Goal: Task Accomplishment & Management: Manage account settings

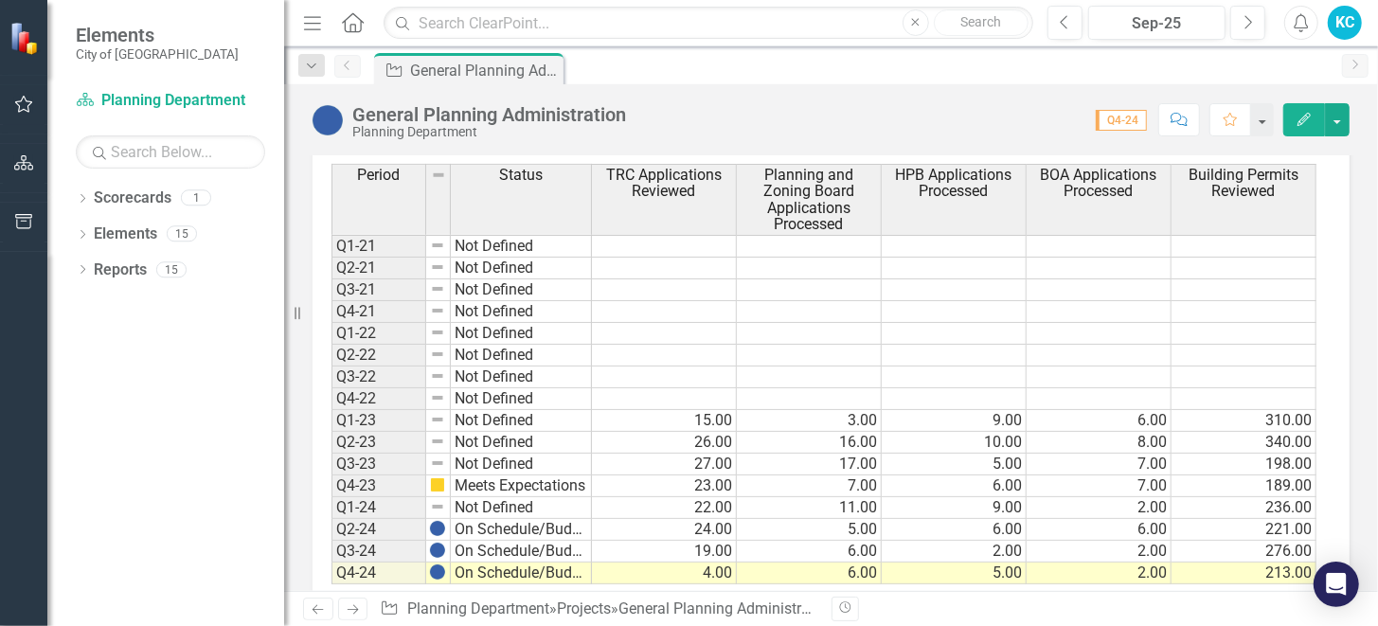
scroll to position [1155, 0]
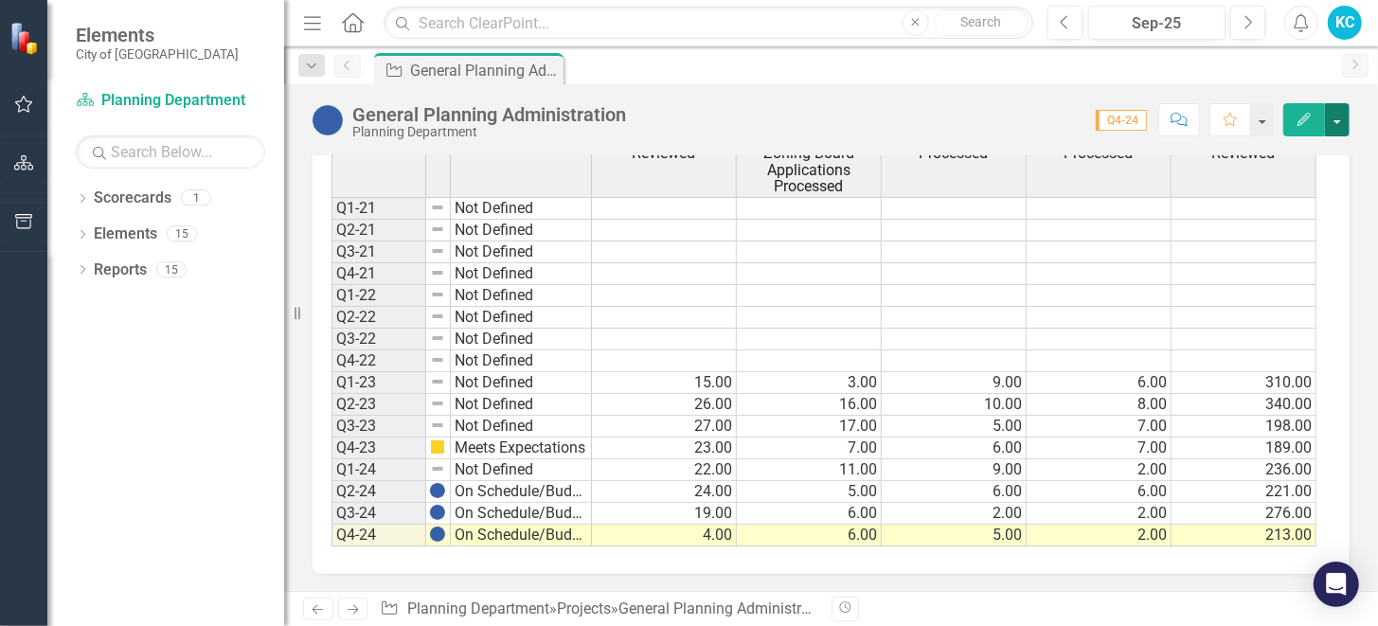
click at [1338, 120] on button "button" at bounding box center [1337, 119] width 25 height 33
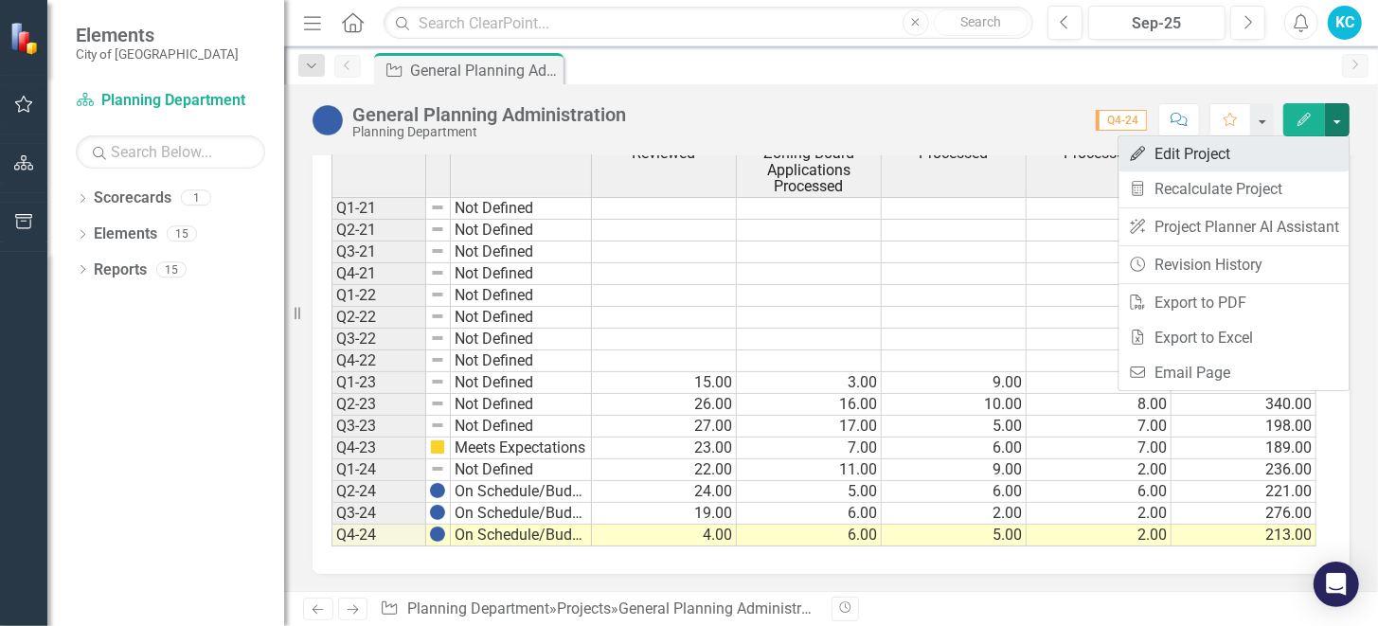
click at [1230, 150] on link "Edit Edit Project" at bounding box center [1234, 153] width 230 height 35
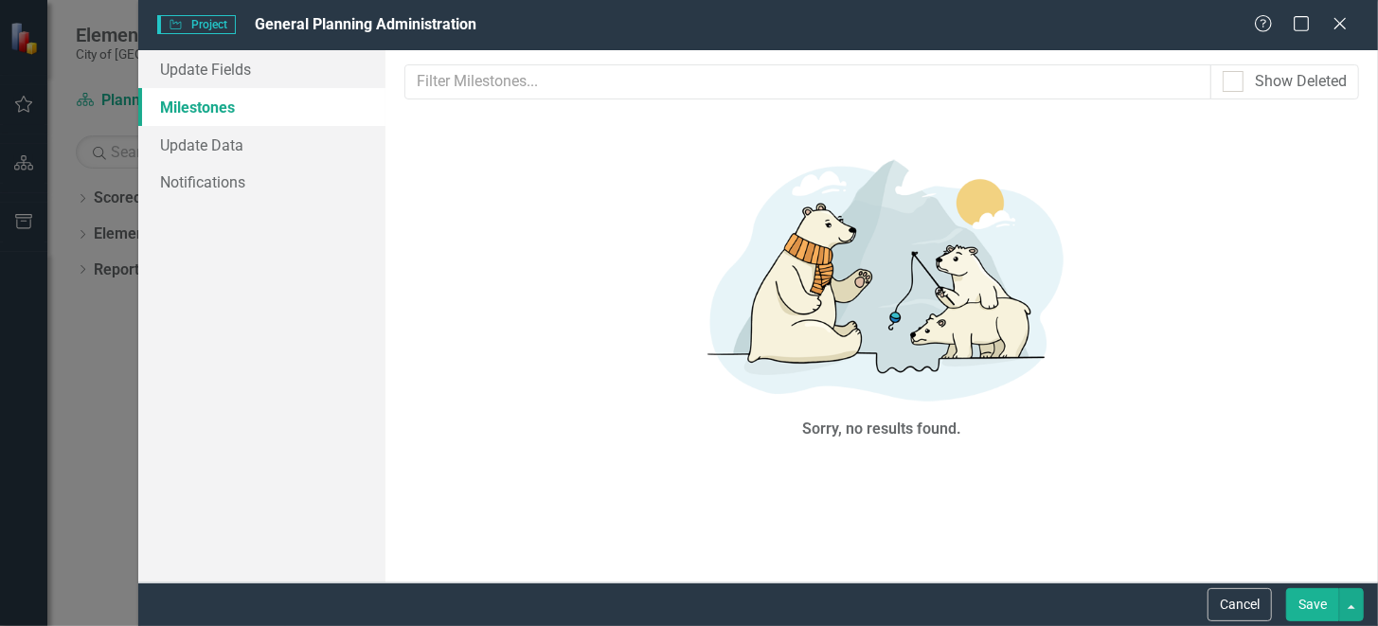
scroll to position [0, 0]
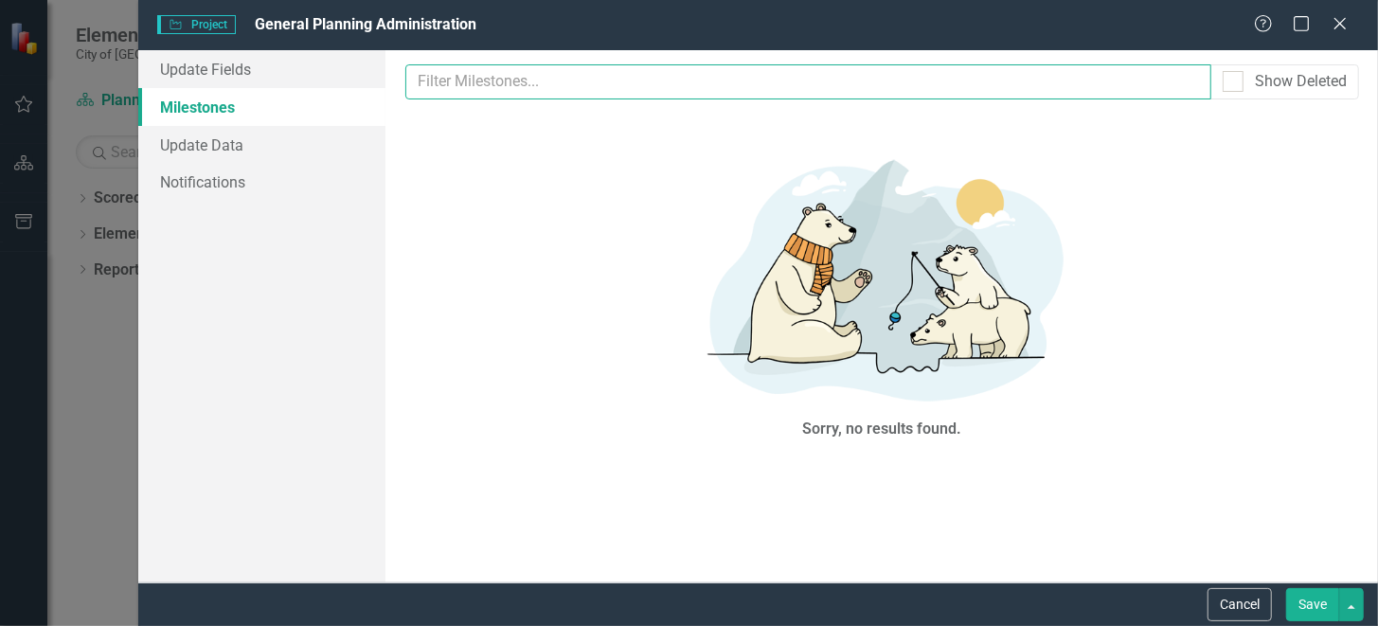
click at [642, 80] on input "text" at bounding box center [808, 81] width 806 height 35
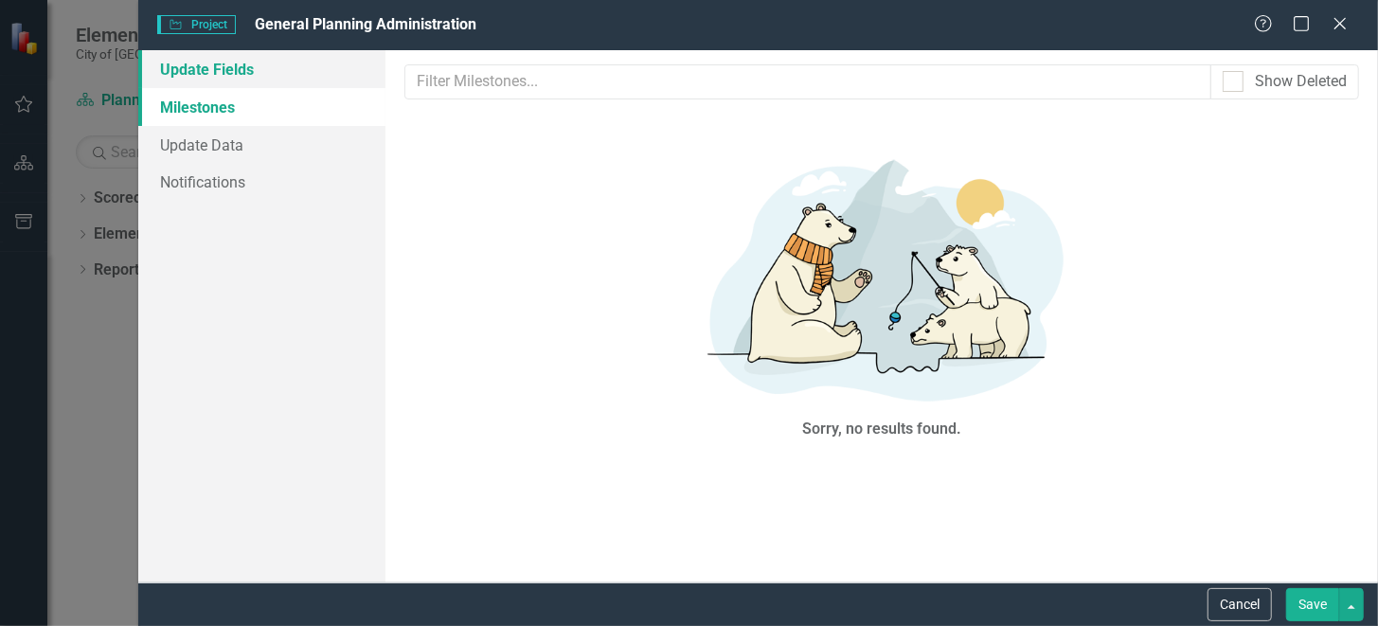
click at [243, 66] on link "Update Fields" at bounding box center [262, 69] width 248 height 38
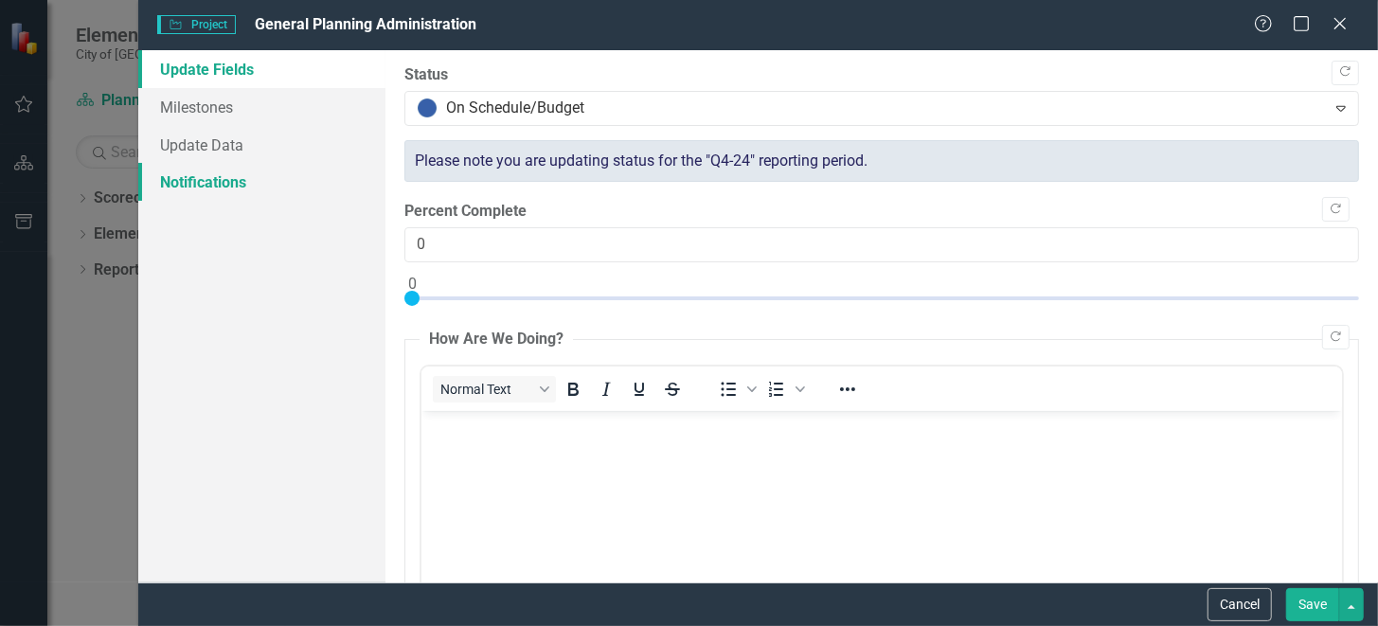
click at [246, 185] on link "Notifications" at bounding box center [262, 182] width 248 height 38
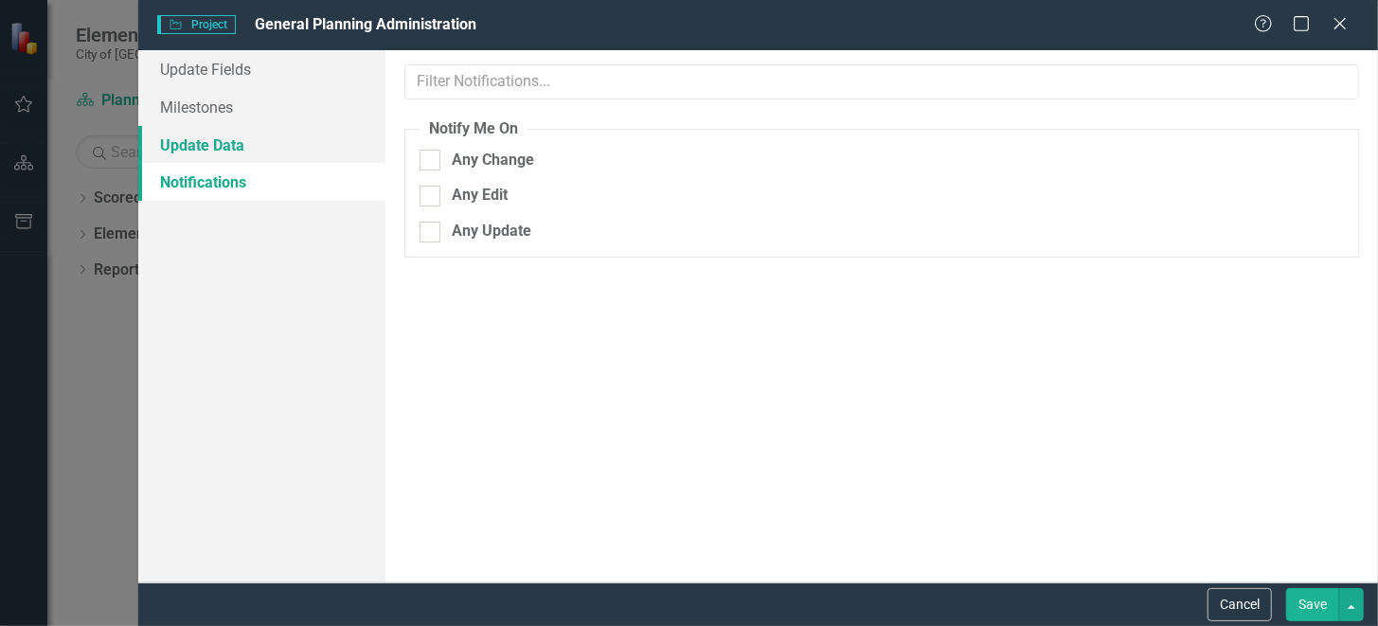
click at [198, 137] on link "Update Data" at bounding box center [262, 145] width 248 height 38
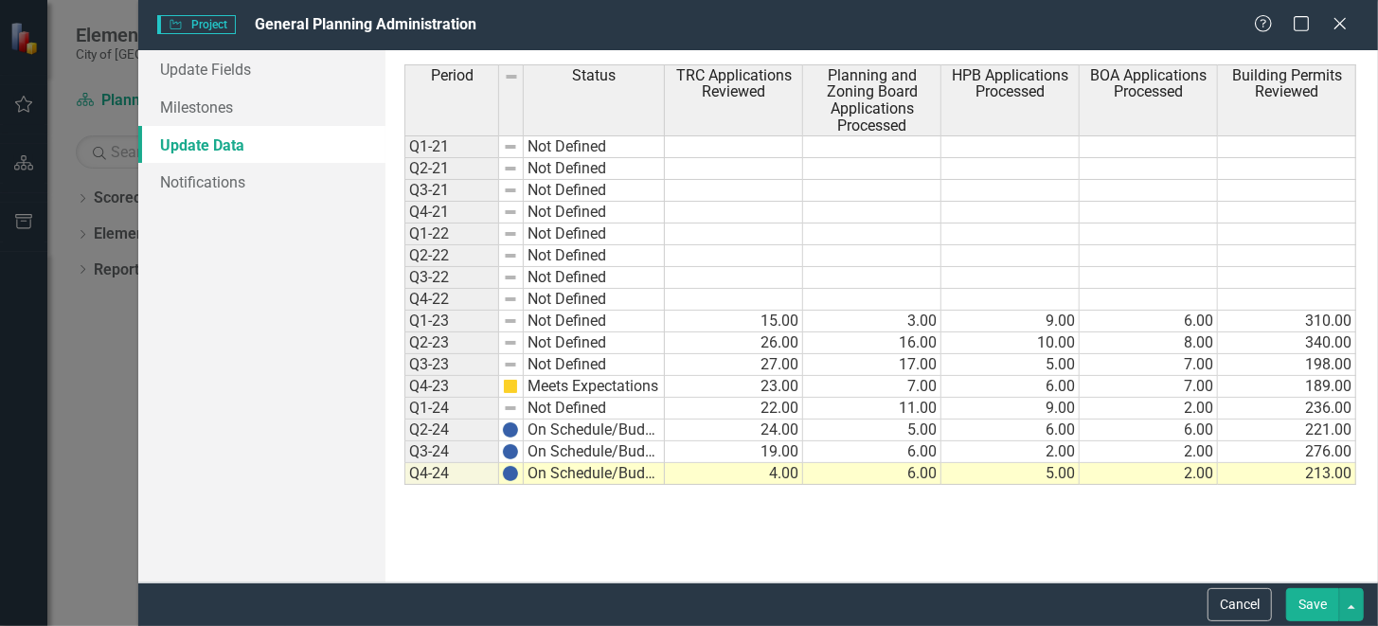
click at [423, 473] on td "Q4-24" at bounding box center [451, 474] width 95 height 22
click at [455, 409] on td "Q1-24" at bounding box center [451, 409] width 95 height 22
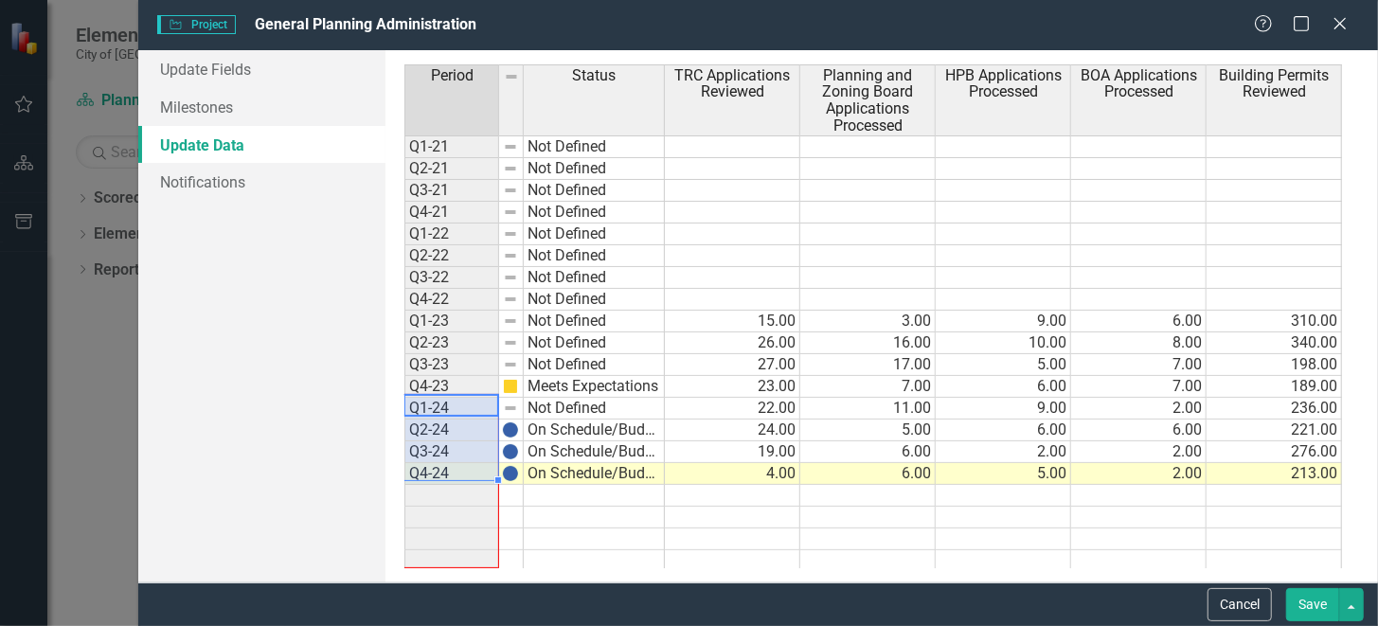
drag, startPoint x: 498, startPoint y: 478, endPoint x: 499, endPoint y: 546, distance: 67.3
click at [404, 546] on div "Period Status Q1-21 Not Defined Q2-21 Not Defined Q3-21 Not Defined Q4-21 Not D…" at bounding box center [404, 329] width 0 height 530
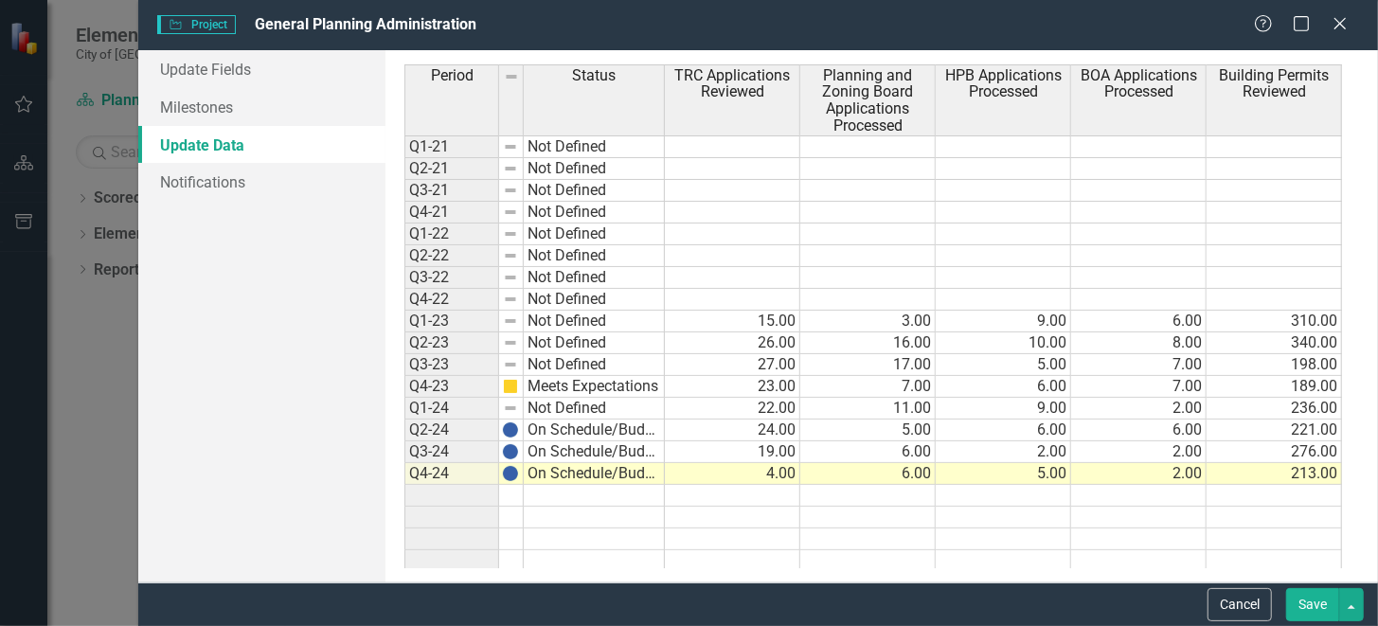
click at [263, 364] on div "Update Fields Milestones Update Data Notifications" at bounding box center [262, 316] width 248 height 532
click at [1331, 16] on icon "Close" at bounding box center [1340, 23] width 24 height 18
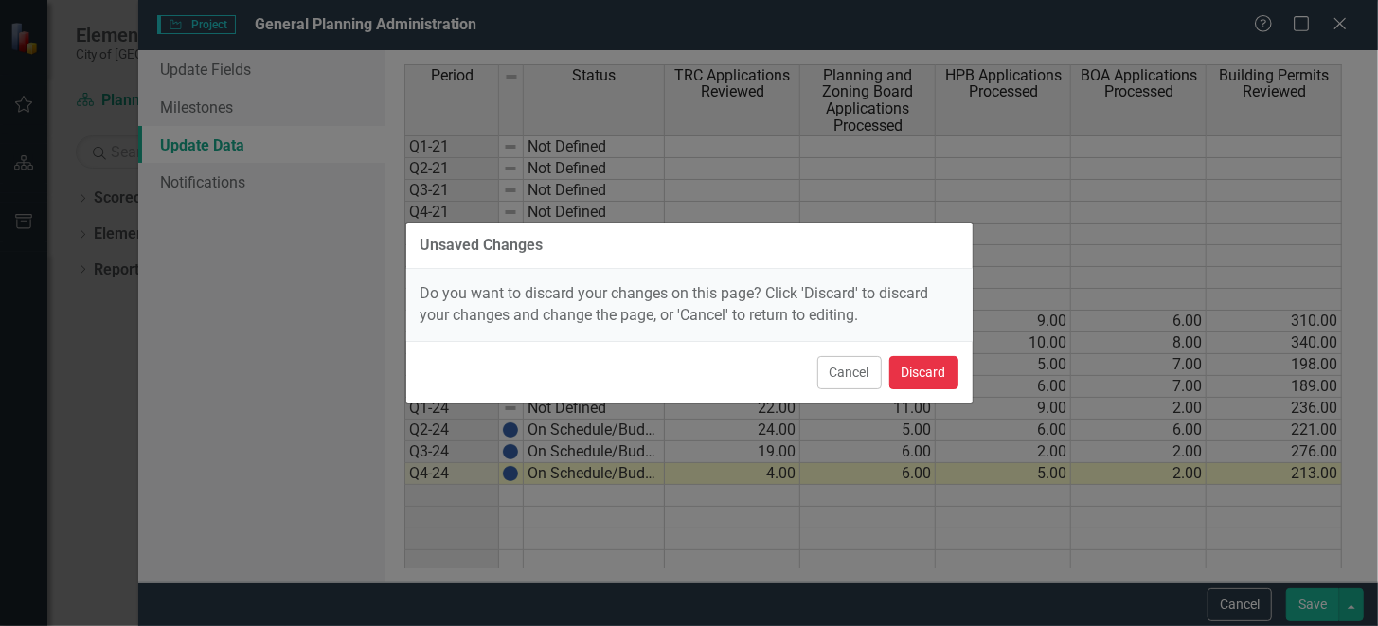
click at [921, 363] on button "Discard" at bounding box center [924, 372] width 69 height 33
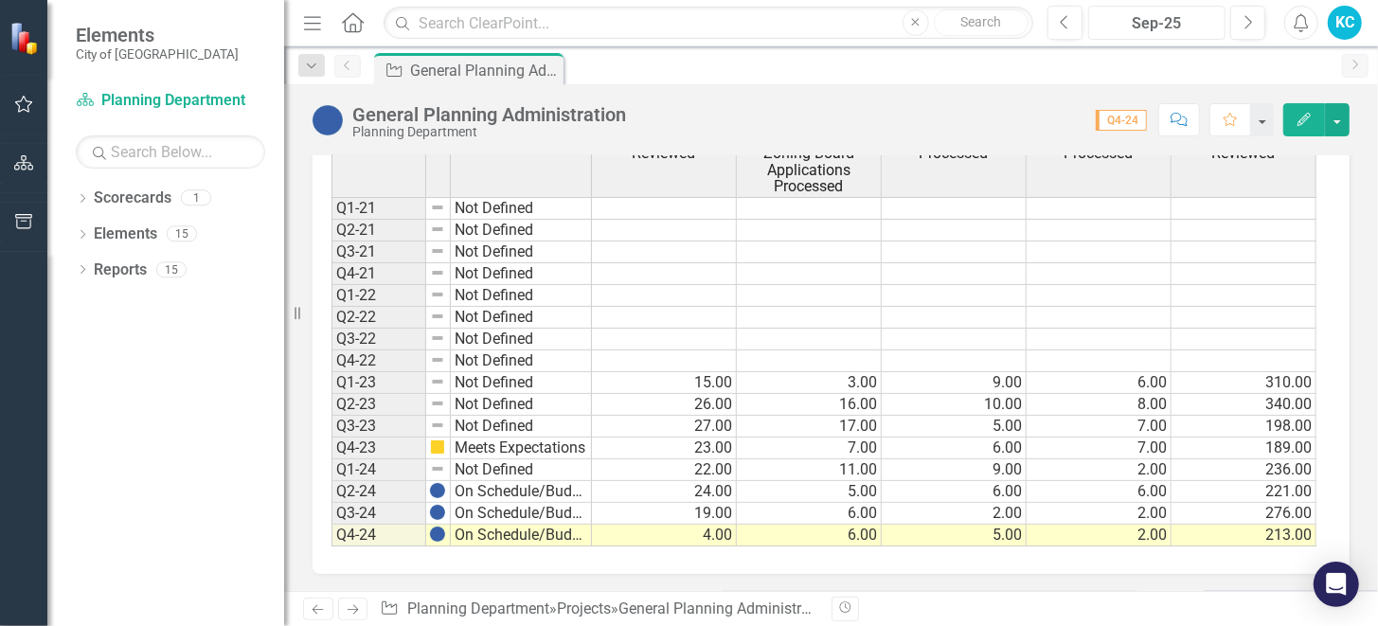
click at [1165, 27] on div "Sep-25" at bounding box center [1157, 23] width 125 height 23
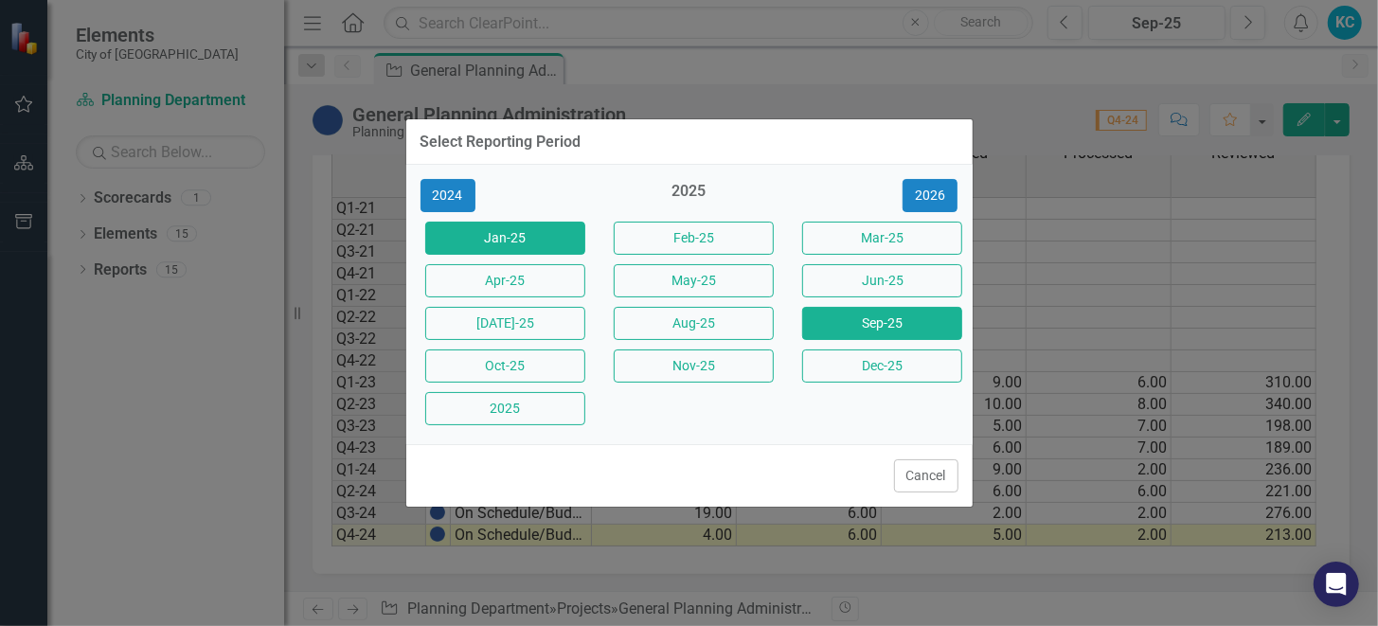
click at [521, 234] on button "Jan-25" at bounding box center [505, 238] width 160 height 33
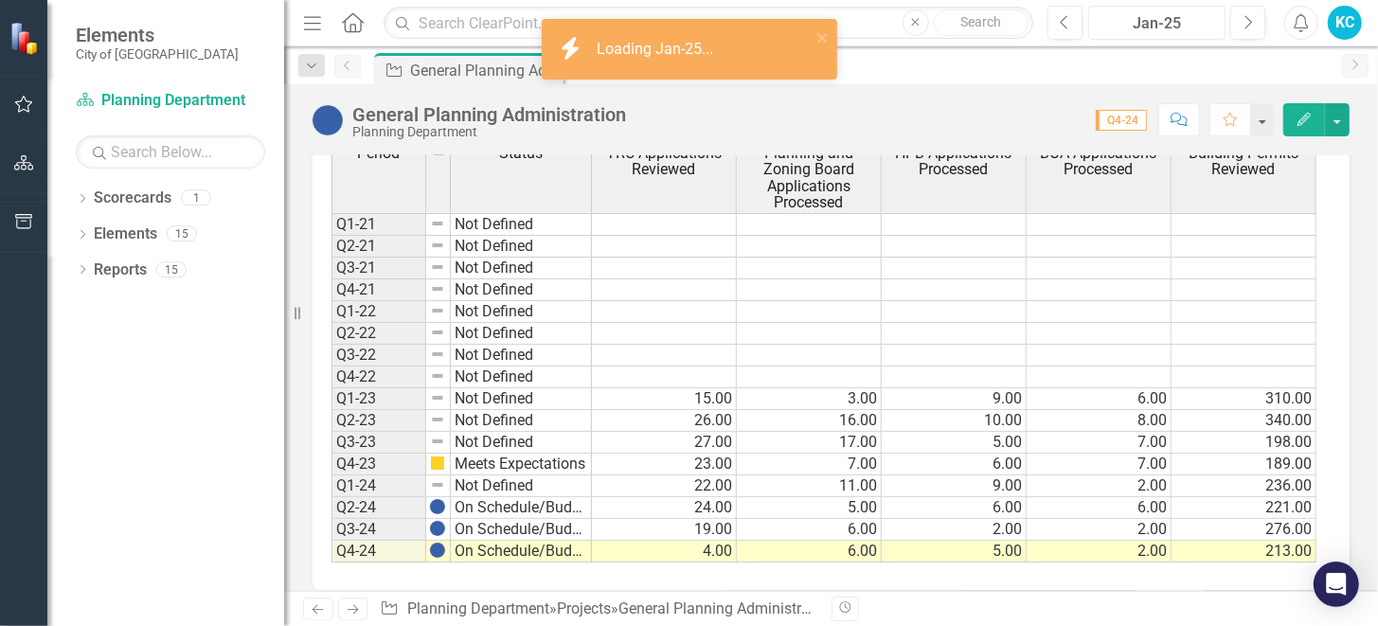
scroll to position [1155, 0]
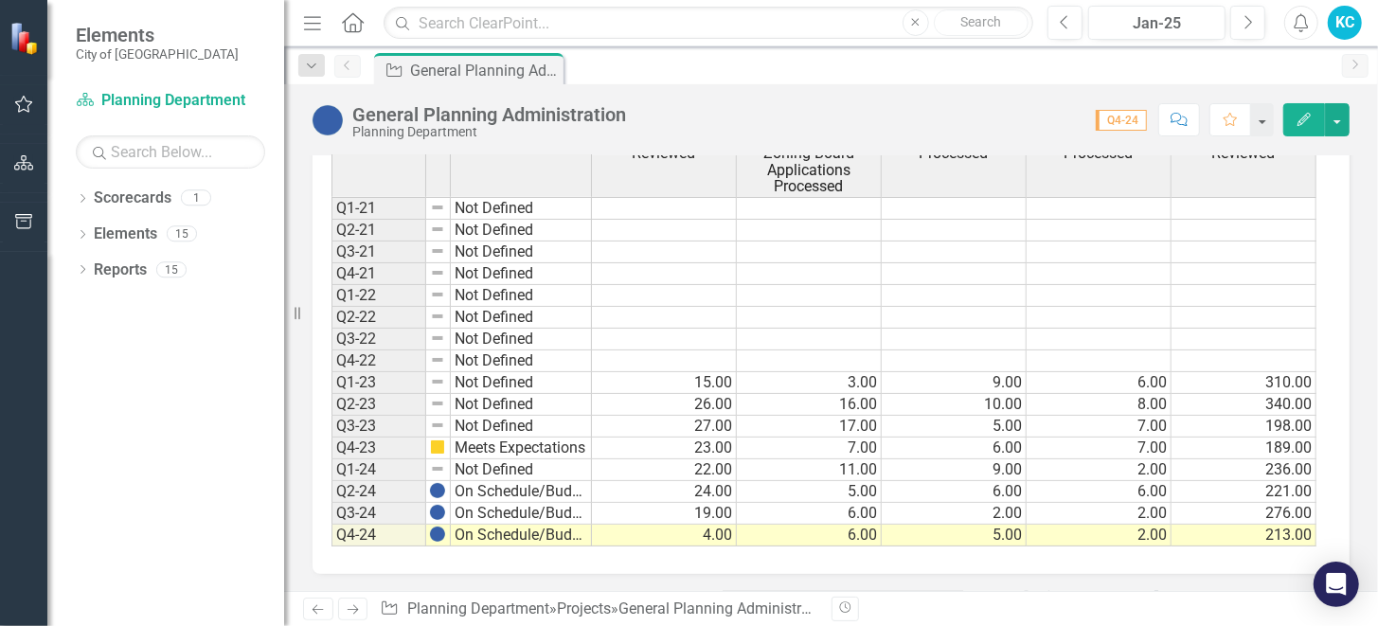
click at [322, 22] on icon "Menu" at bounding box center [312, 22] width 25 height 20
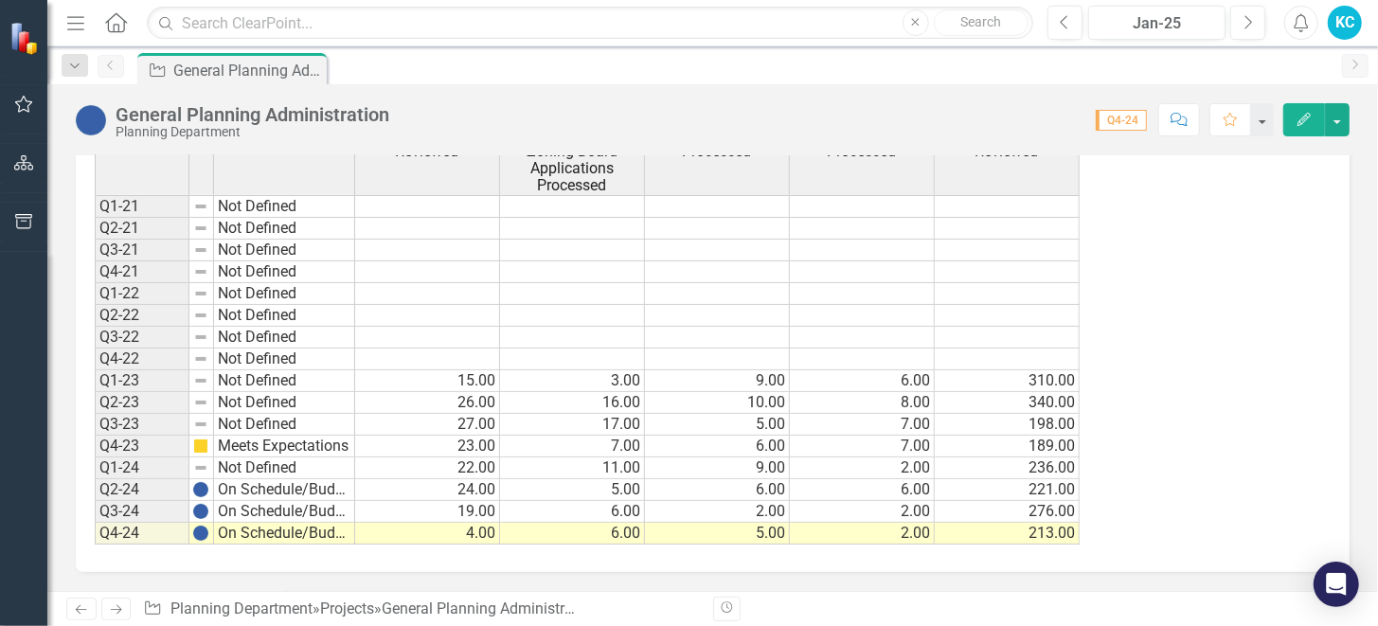
scroll to position [1083, 0]
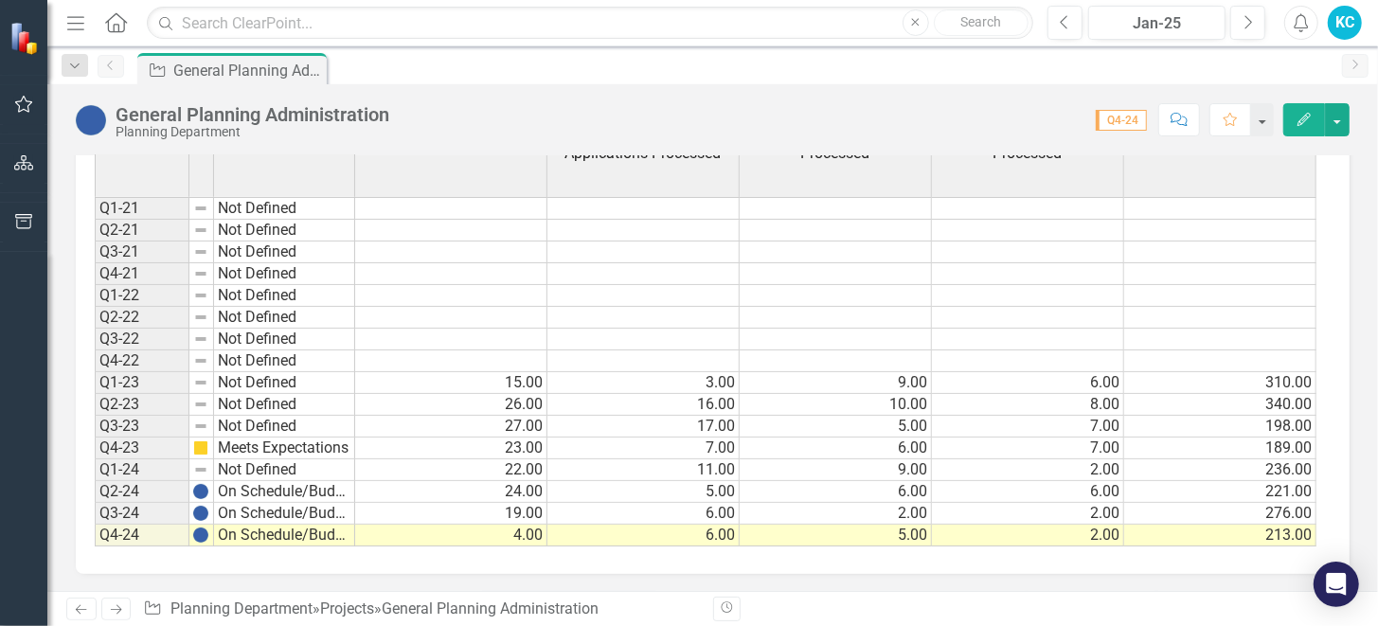
click at [83, 27] on icon "Menu" at bounding box center [75, 22] width 25 height 20
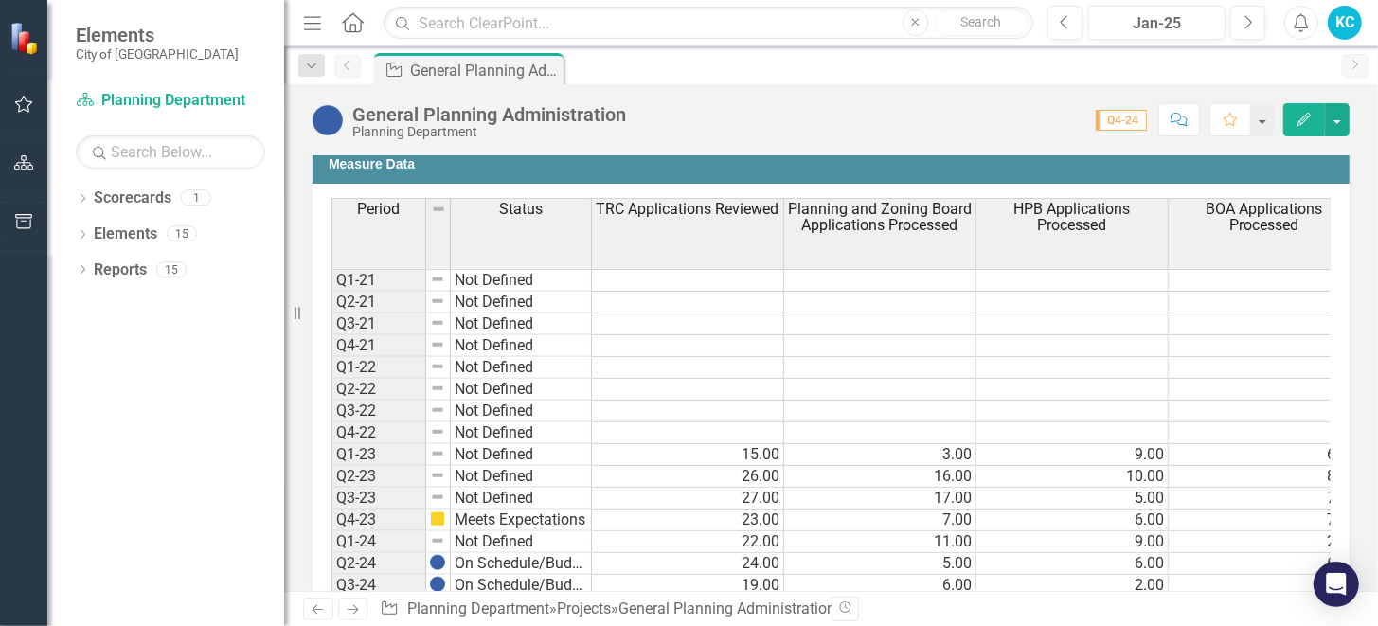
scroll to position [1154, 0]
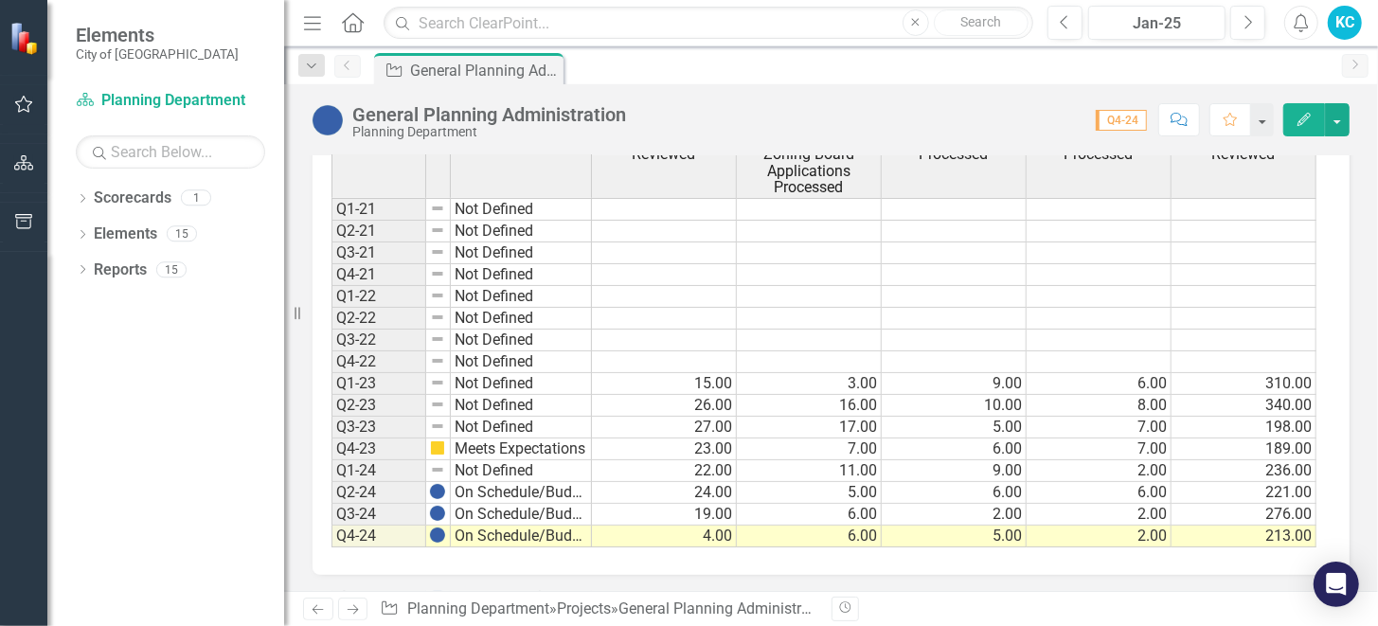
click at [1339, 21] on div "KC" at bounding box center [1345, 23] width 34 height 34
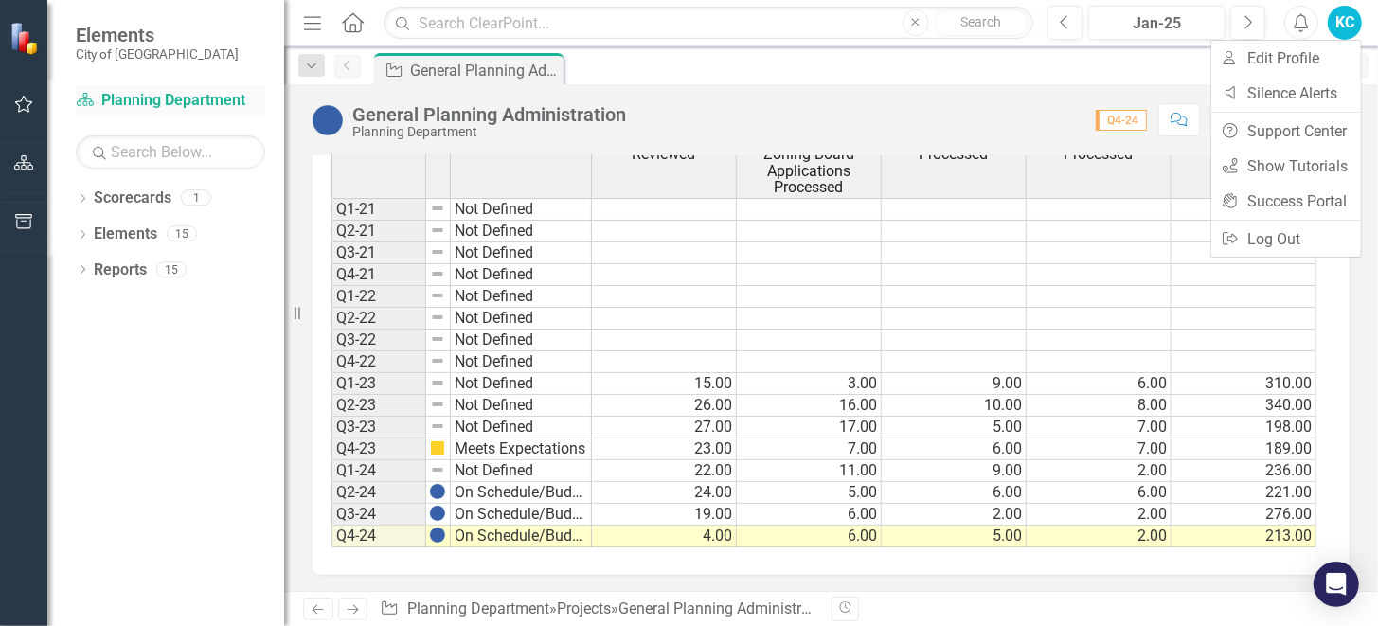
click at [142, 96] on link "Scorecard Planning Department" at bounding box center [170, 101] width 189 height 22
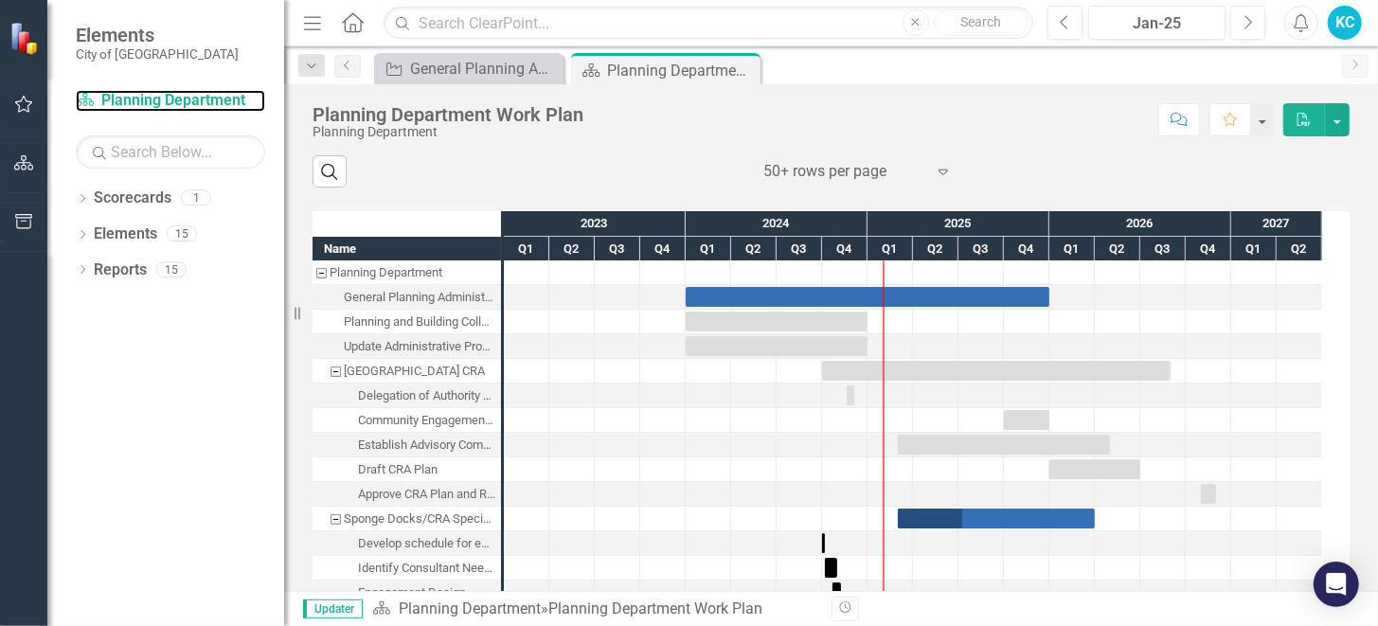
scroll to position [852, 0]
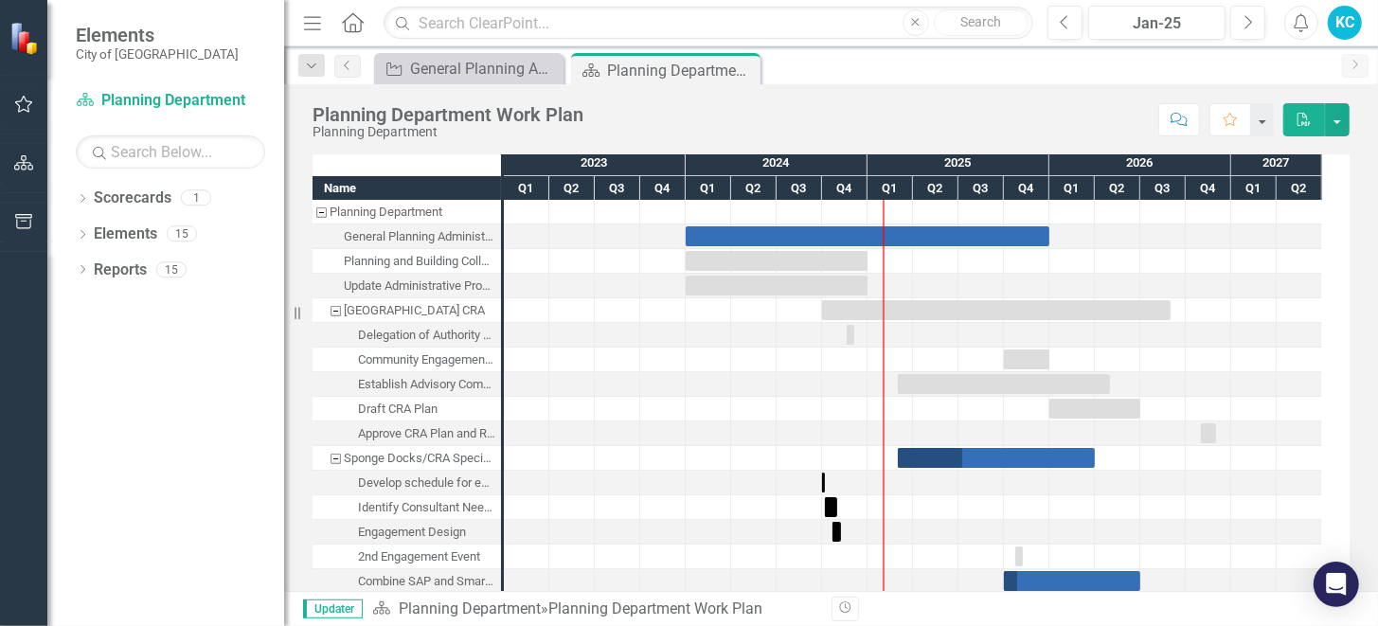
drag, startPoint x: 892, startPoint y: 186, endPoint x: 978, endPoint y: 180, distance: 85.4
click at [978, 180] on div "Q1 Q2 Q3 Q4 Q1 Q2 Q3 Q4 Q1 Q2 Q3 Q4 Q1 Q2 Q3 Q4 Q1 Q2" at bounding box center [913, 187] width 818 height 25
click at [1339, 26] on div "KC" at bounding box center [1345, 23] width 34 height 34
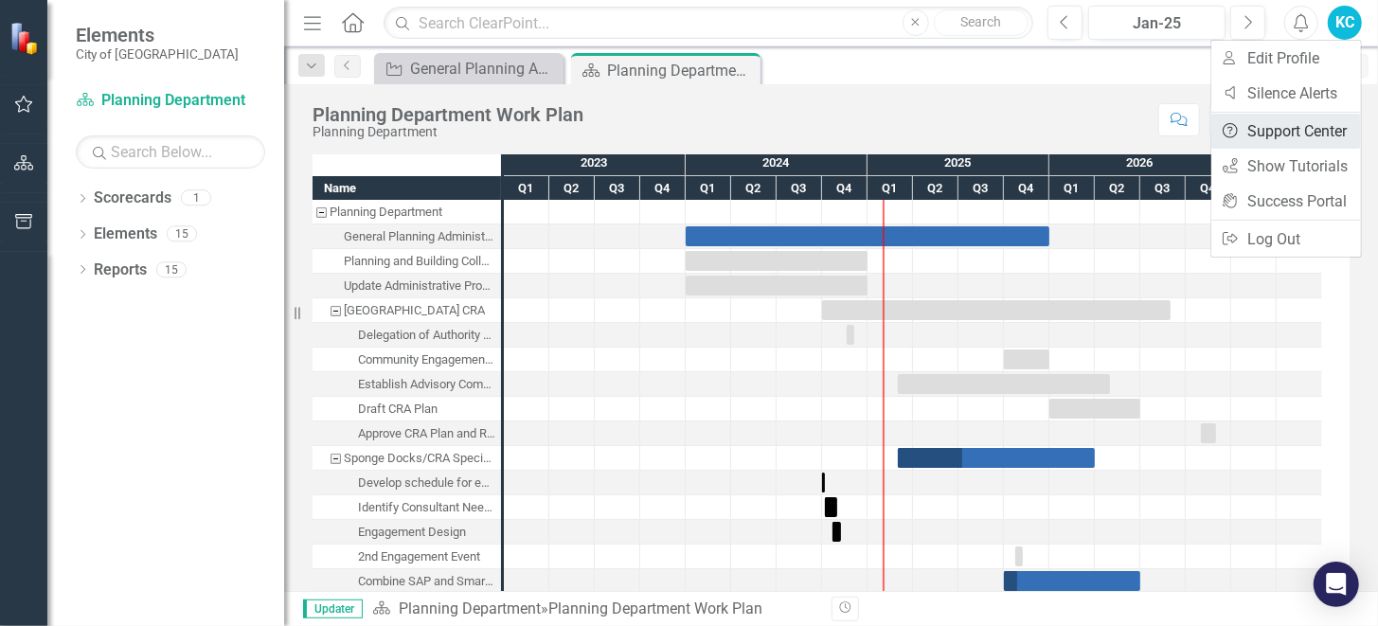
click at [1290, 131] on link "Help Support Center" at bounding box center [1287, 131] width 150 height 35
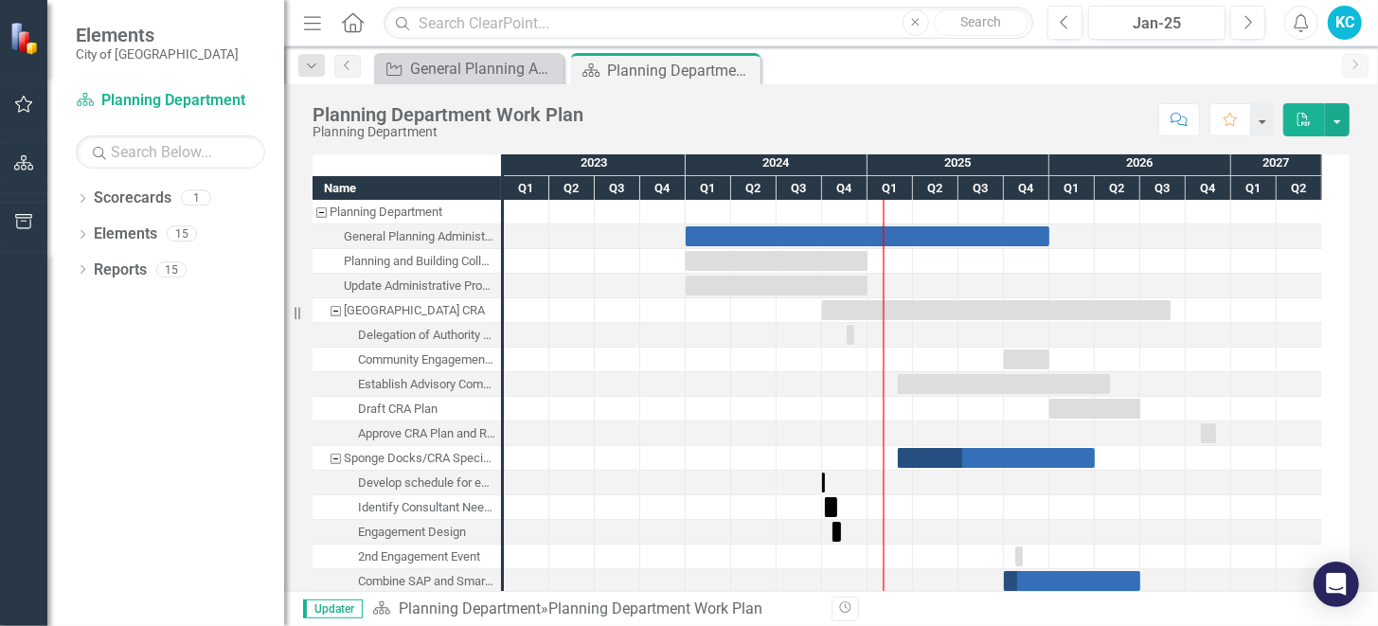
click at [315, 23] on icon "button" at bounding box center [312, 22] width 17 height 13
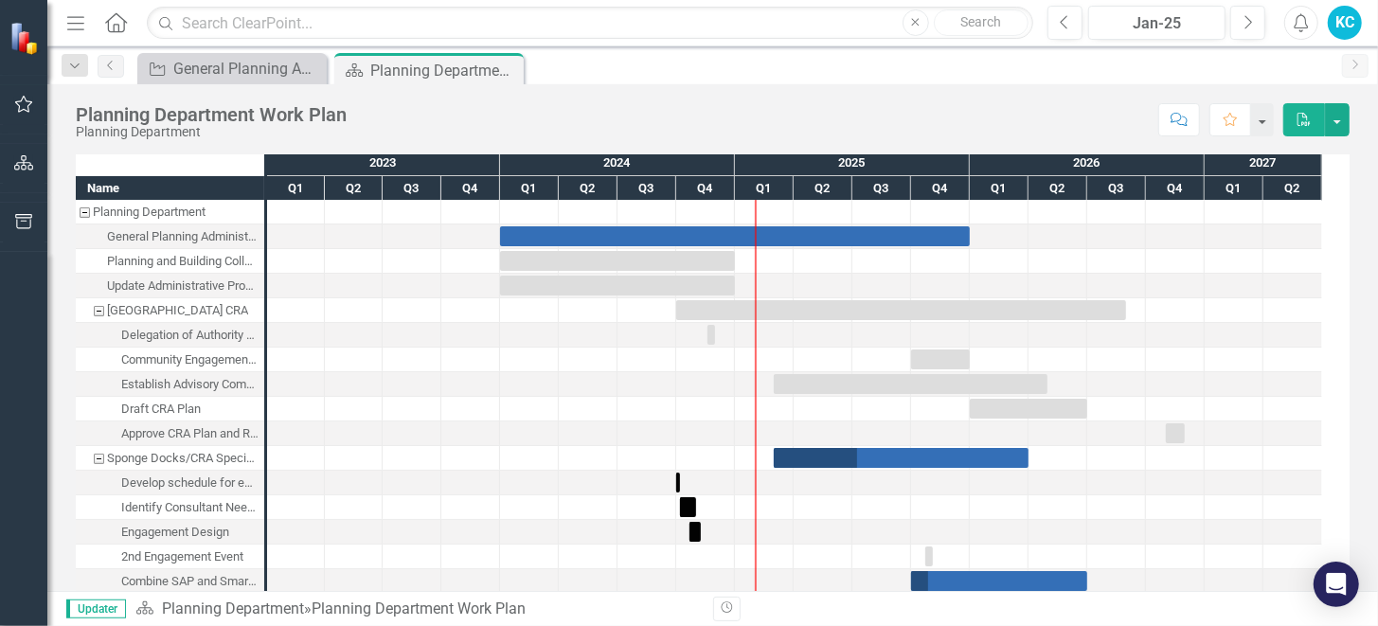
scroll to position [2209, 0]
click at [240, 67] on div "General Planning Administration" at bounding box center [235, 69] width 125 height 24
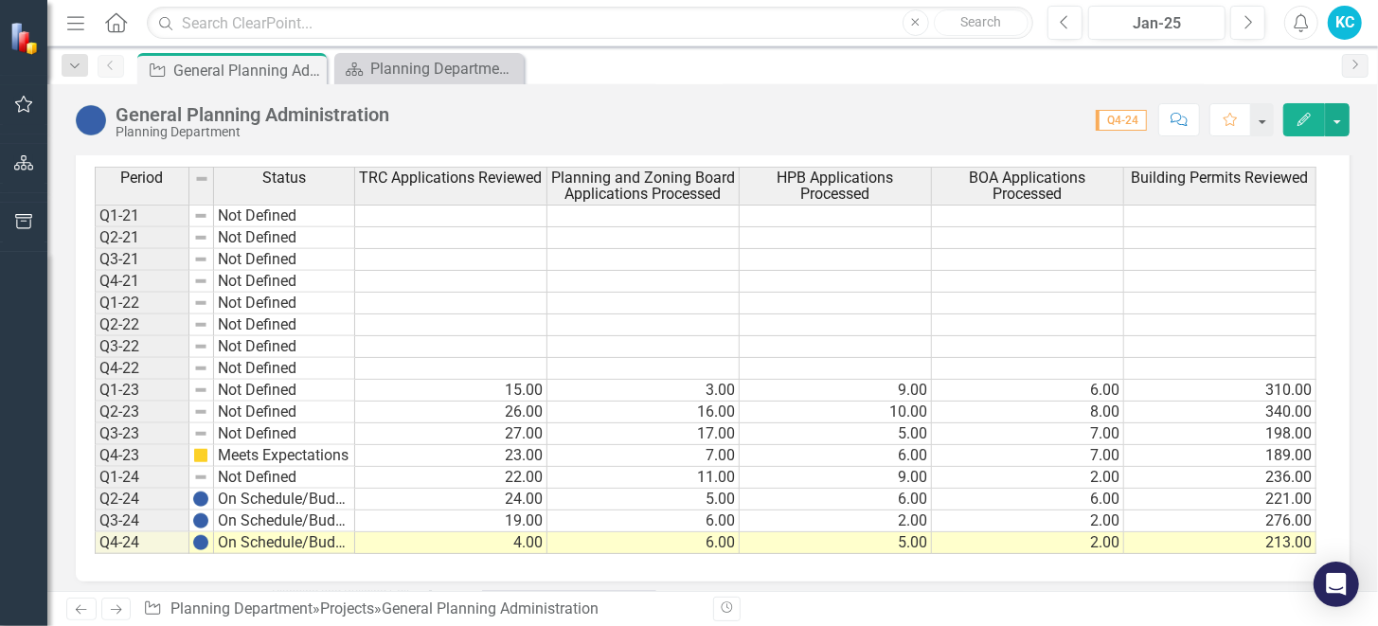
scroll to position [1050, 0]
